Goal: Information Seeking & Learning: Learn about a topic

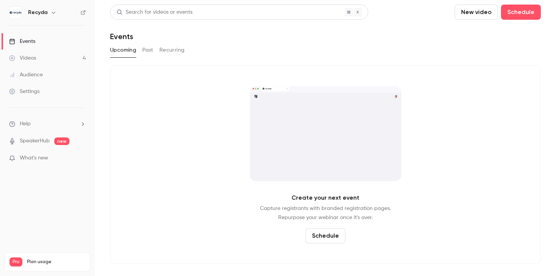
click at [180, 50] on button "Recurring" at bounding box center [171, 50] width 25 height 12
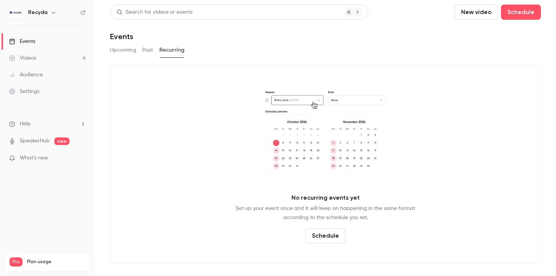
click at [150, 51] on button "Past" at bounding box center [147, 50] width 11 height 12
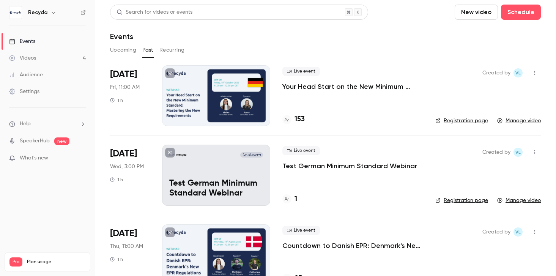
click at [185, 107] on div at bounding box center [216, 95] width 108 height 61
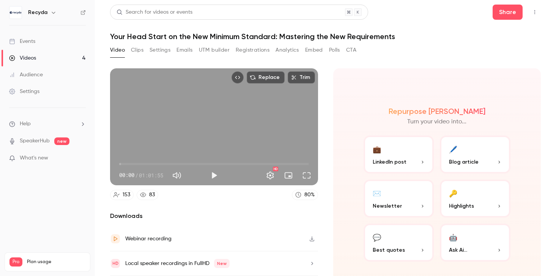
click at [479, 165] on p "Blog article" at bounding box center [475, 162] width 52 height 8
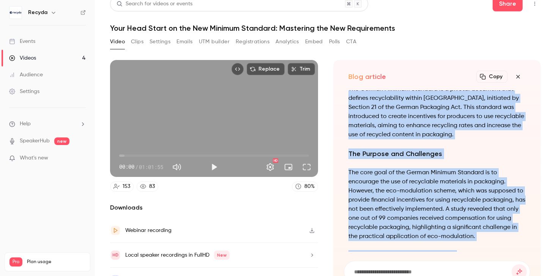
scroll to position [-469, 0]
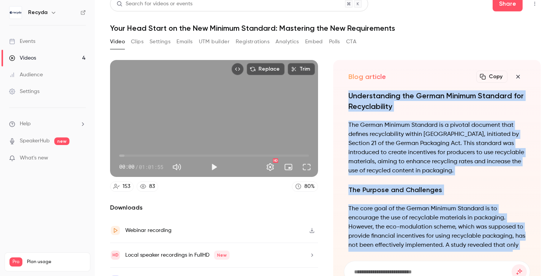
drag, startPoint x: 444, startPoint y: 236, endPoint x: 351, endPoint y: 85, distance: 177.2
click at [351, 85] on div "Blog article Copy Turn your video into... Understanding the German Minimum Stan…" at bounding box center [437, 176] width 208 height 232
copy div "Copy Turn your video into... Understanding the German Minimum Standard for Recy…"
click at [213, 167] on button "Play" at bounding box center [213, 166] width 15 height 15
click at [225, 155] on span "00:00" at bounding box center [214, 156] width 190 height 12
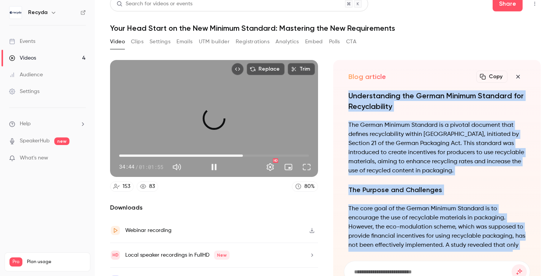
click at [243, 154] on span "40:25" at bounding box center [214, 156] width 190 height 12
click at [256, 153] on span "44:45" at bounding box center [214, 156] width 190 height 12
click at [255, 155] on span "44:50" at bounding box center [256, 155] width 2 height 2
click at [262, 155] on span "46:29" at bounding box center [214, 156] width 190 height 12
click at [267, 154] on span "46:33" at bounding box center [214, 156] width 190 height 12
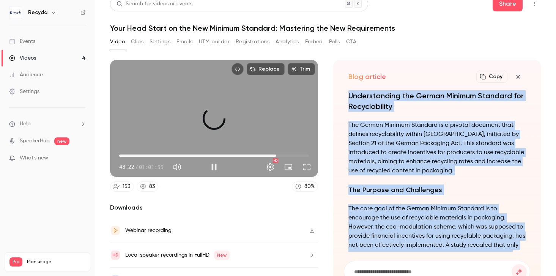
click at [276, 153] on span "51:19" at bounding box center [214, 156] width 190 height 12
click at [283, 153] on span "51:21" at bounding box center [214, 156] width 190 height 12
click at [266, 153] on span "48:06" at bounding box center [214, 156] width 190 height 12
click at [257, 154] on span "45:07" at bounding box center [214, 156] width 190 height 12
click at [252, 154] on span "43:30" at bounding box center [214, 156] width 190 height 12
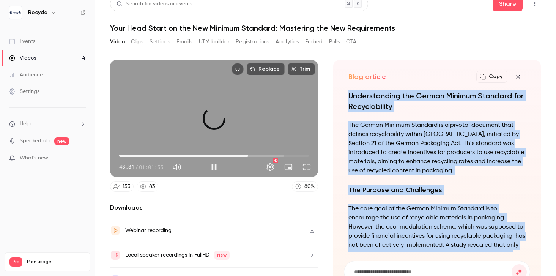
click at [248, 154] on span "42:09" at bounding box center [214, 156] width 190 height 12
click at [243, 154] on span "40:32" at bounding box center [214, 156] width 190 height 12
click at [238, 154] on span "38:48" at bounding box center [214, 156] width 190 height 12
click at [237, 154] on span "38:53" at bounding box center [238, 155] width 2 height 2
click at [236, 154] on span "38:34" at bounding box center [237, 155] width 2 height 2
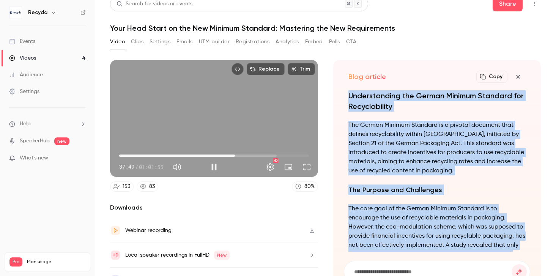
click at [234, 154] on span "37:49" at bounding box center [235, 155] width 2 height 2
click at [230, 154] on span "36:42" at bounding box center [231, 155] width 2 height 2
click at [224, 154] on span "34:20" at bounding box center [214, 156] width 190 height 12
click at [220, 154] on span "32:58" at bounding box center [214, 156] width 190 height 12
click at [216, 167] on button "Pause" at bounding box center [213, 166] width 15 height 15
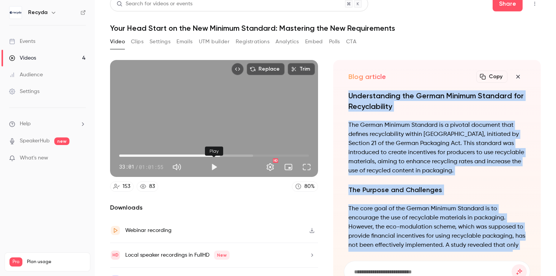
click at [214, 169] on button "Play" at bounding box center [213, 166] width 15 height 15
click at [224, 155] on span "34:20" at bounding box center [214, 156] width 190 height 12
click at [227, 155] on span "35:05" at bounding box center [226, 155] width 2 height 2
click at [229, 156] on span "35:49" at bounding box center [229, 155] width 2 height 2
click at [233, 156] on span "37:04" at bounding box center [214, 156] width 190 height 12
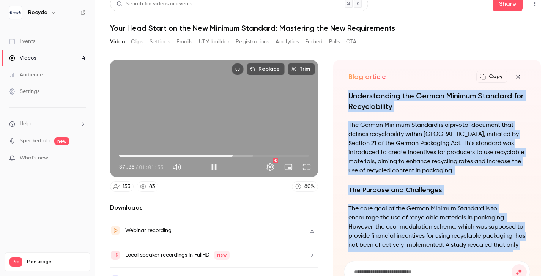
click at [234, 156] on span "37:05" at bounding box center [233, 155] width 2 height 2
click at [211, 167] on button "Pause" at bounding box center [213, 166] width 15 height 15
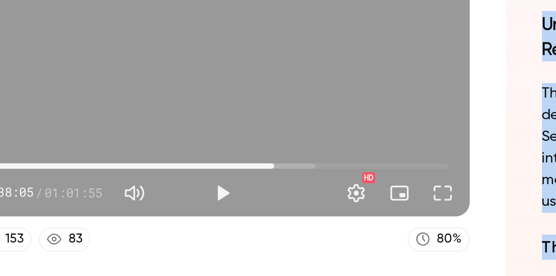
scroll to position [4, 0]
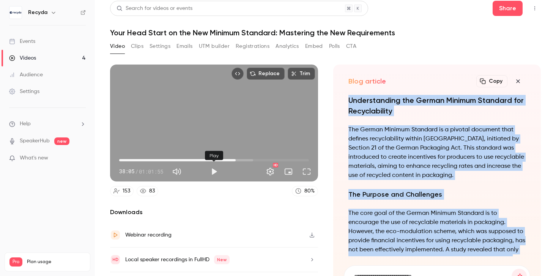
click at [212, 170] on button "Play" at bounding box center [213, 171] width 15 height 15
click at [240, 160] on span "38:08" at bounding box center [214, 160] width 190 height 12
click at [245, 159] on span "41:09" at bounding box center [214, 160] width 190 height 12
click at [250, 159] on span "42:38" at bounding box center [214, 160] width 190 height 12
click at [252, 160] on span "43:30" at bounding box center [252, 160] width 2 height 2
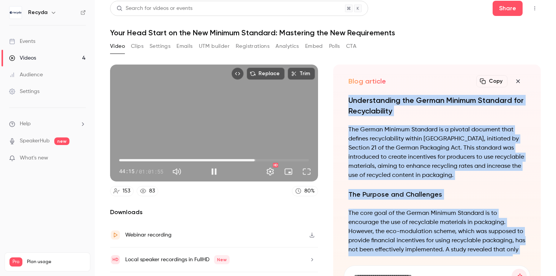
click at [255, 160] on span "44:15" at bounding box center [255, 160] width 2 height 2
click at [257, 160] on span "44:52" at bounding box center [256, 160] width 2 height 2
click at [258, 161] on span "44:53" at bounding box center [256, 160] width 2 height 2
click at [215, 172] on button "Pause" at bounding box center [213, 171] width 15 height 15
click at [214, 171] on button "Play" at bounding box center [213, 171] width 15 height 15
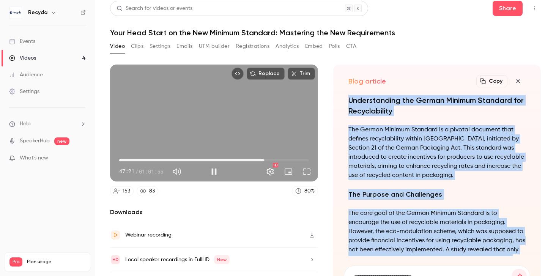
click at [264, 158] on span "47:21" at bounding box center [214, 160] width 190 height 12
click at [267, 159] on span "48:21" at bounding box center [267, 160] width 2 height 2
click at [268, 159] on span "48:21" at bounding box center [267, 160] width 2 height 2
click at [219, 176] on button "Pause" at bounding box center [213, 171] width 15 height 15
click at [213, 174] on button "Play" at bounding box center [213, 171] width 15 height 15
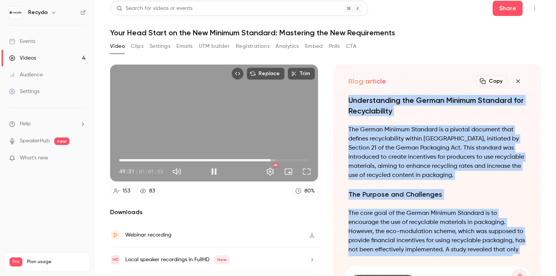
click at [275, 159] on span "49:31" at bounding box center [214, 160] width 190 height 12
click at [218, 173] on button "Pause" at bounding box center [213, 171] width 15 height 15
click at [214, 172] on button "Play" at bounding box center [213, 171] width 15 height 15
click at [214, 172] on button "Pause" at bounding box center [213, 171] width 15 height 15
click at [217, 170] on button "Play" at bounding box center [213, 171] width 15 height 15
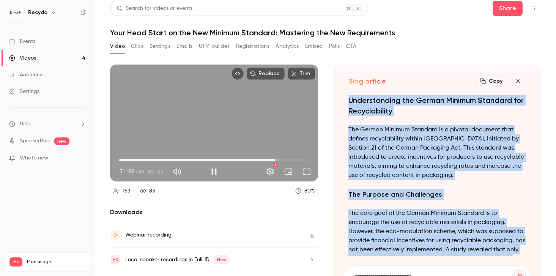
click at [282, 159] on span "51:00" at bounding box center [214, 160] width 190 height 12
click at [286, 159] on span "54:32" at bounding box center [214, 160] width 190 height 12
click at [290, 159] on span "54:34" at bounding box center [214, 160] width 190 height 12
click at [214, 173] on button "Pause" at bounding box center [213, 171] width 15 height 15
click at [213, 175] on button "Play" at bounding box center [213, 171] width 15 height 15
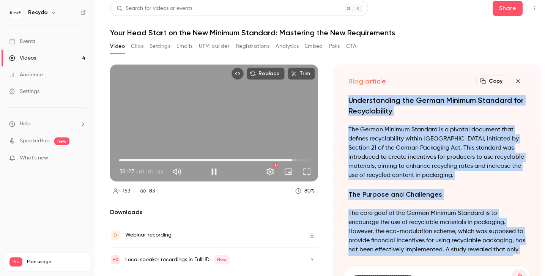
click at [296, 159] on span "56:27" at bounding box center [214, 160] width 190 height 12
click at [296, 159] on span "57:56" at bounding box center [296, 160] width 2 height 2
type input "******"
click at [214, 174] on button "Pause" at bounding box center [213, 171] width 15 height 15
